Goal: Transaction & Acquisition: Purchase product/service

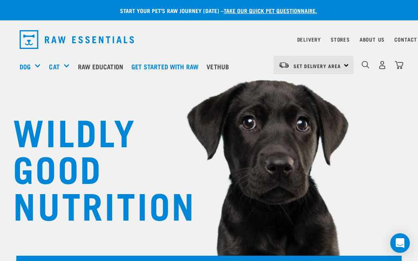
scroll to position [11, 0]
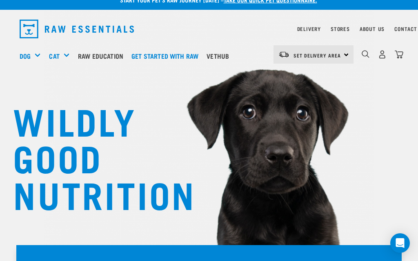
click at [0, 0] on div "Mixes & Minces" at bounding box center [0, 0] width 0 height 0
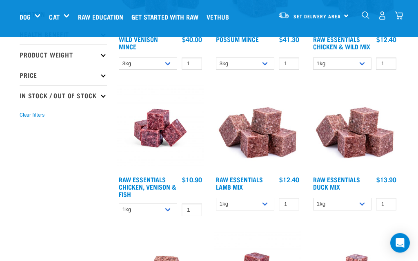
scroll to position [180, 0]
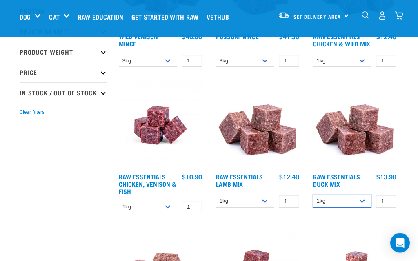
click at [364, 208] on select "1kg 3kg" at bounding box center [342, 202] width 58 height 13
select select "442098"
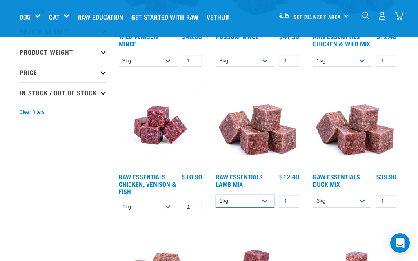
click at [263, 208] on select "1kg 3kg Bulk (10kg)" at bounding box center [245, 201] width 58 height 13
select select "24"
click at [173, 214] on select "1kg 3kg" at bounding box center [148, 207] width 58 height 13
select select "28665"
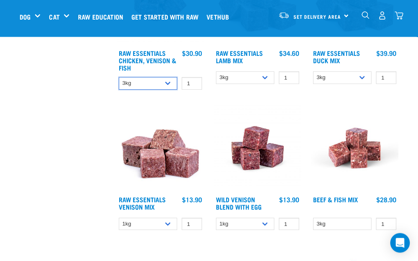
scroll to position [305, 0]
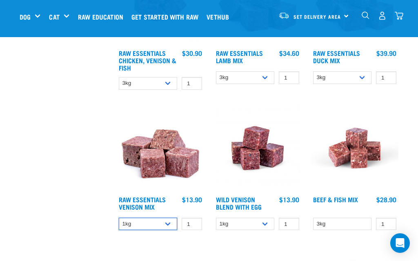
click at [174, 231] on select "1kg 3kg" at bounding box center [148, 224] width 58 height 13
select select "712"
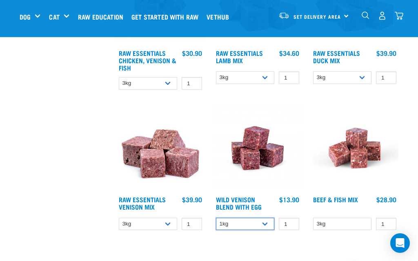
click at [269, 231] on select "1kg 3kg Bulk (10kg)" at bounding box center [245, 224] width 58 height 13
select select "34496"
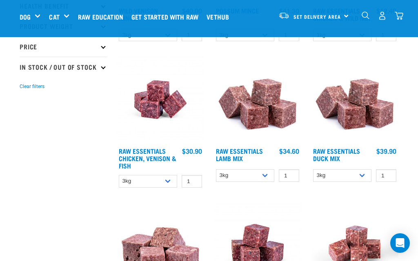
scroll to position [404, 0]
